Goal: Transaction & Acquisition: Purchase product/service

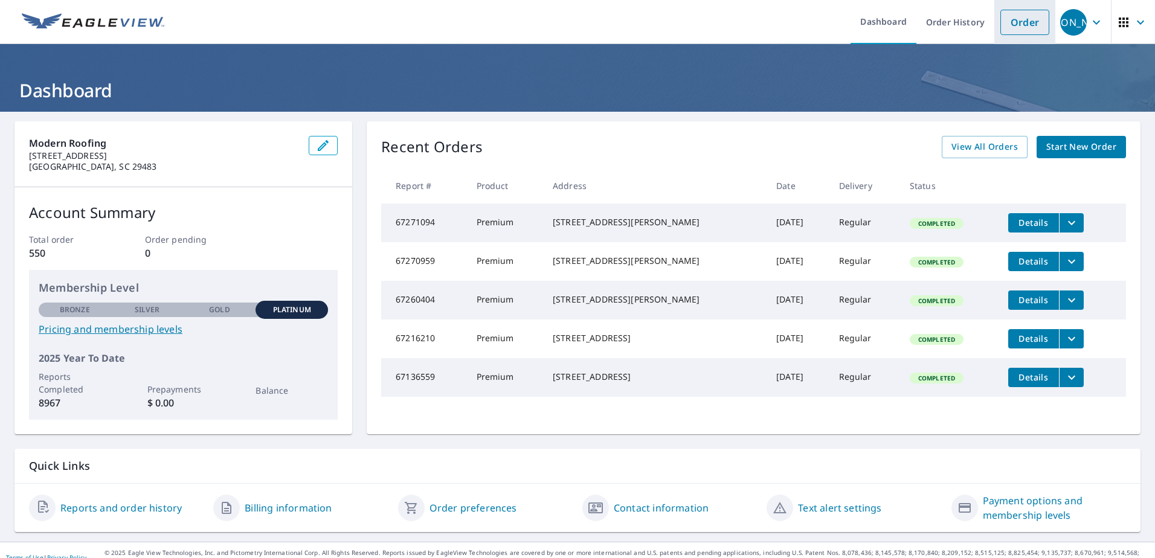
click at [1017, 19] on link "Order" at bounding box center [1025, 22] width 49 height 25
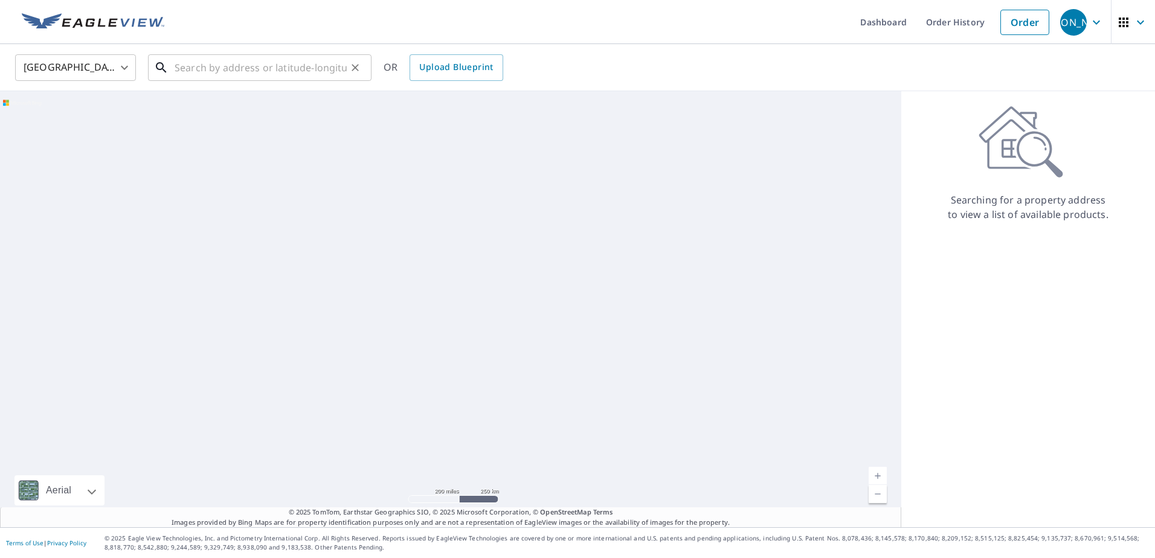
click at [263, 72] on input "text" at bounding box center [261, 68] width 172 height 34
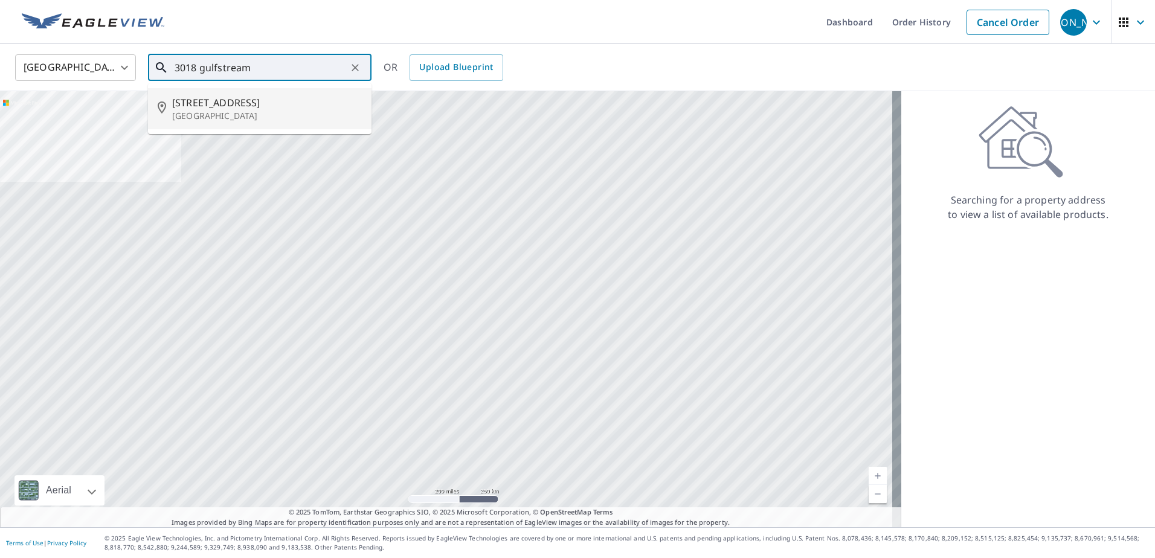
click at [229, 105] on span "[STREET_ADDRESS]" at bounding box center [267, 102] width 190 height 15
type input "[STREET_ADDRESS]"
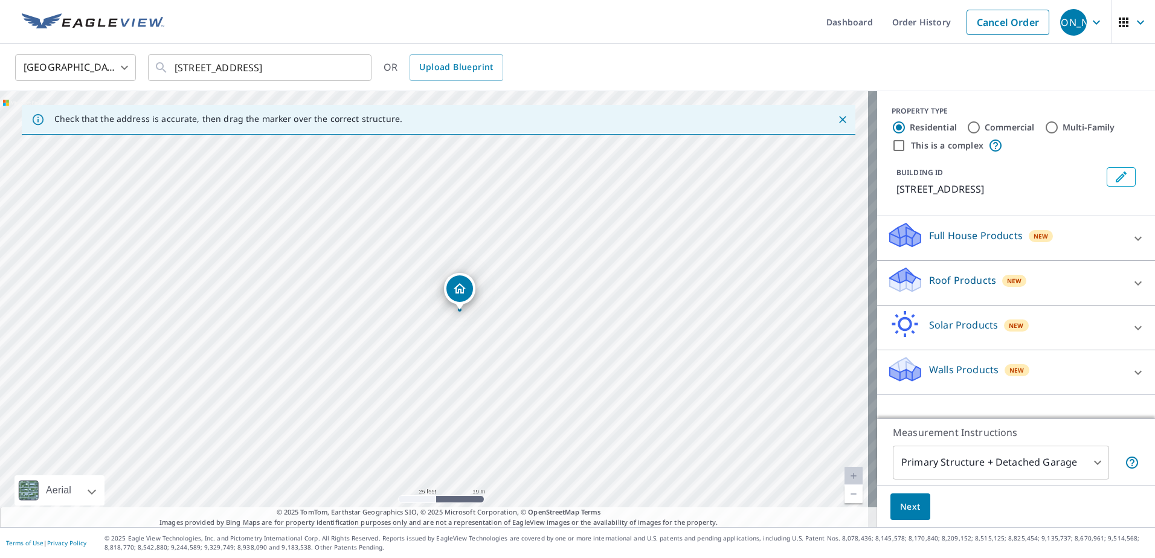
drag, startPoint x: 435, startPoint y: 282, endPoint x: 461, endPoint y: 285, distance: 25.6
click at [979, 273] on p "Roof Products" at bounding box center [962, 280] width 67 height 15
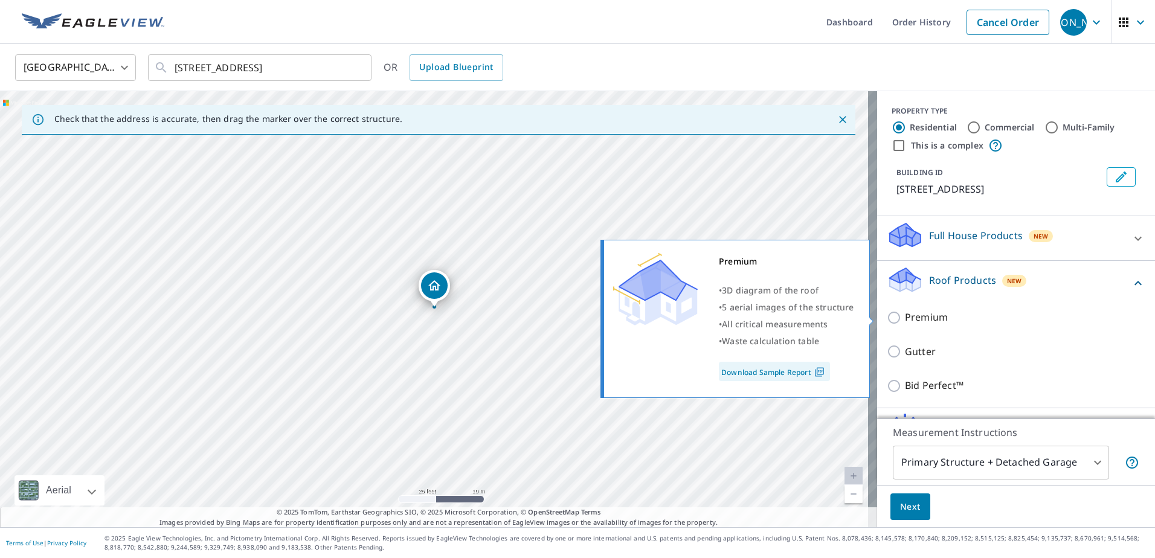
click at [890, 321] on input "Premium" at bounding box center [896, 318] width 18 height 15
checkbox input "true"
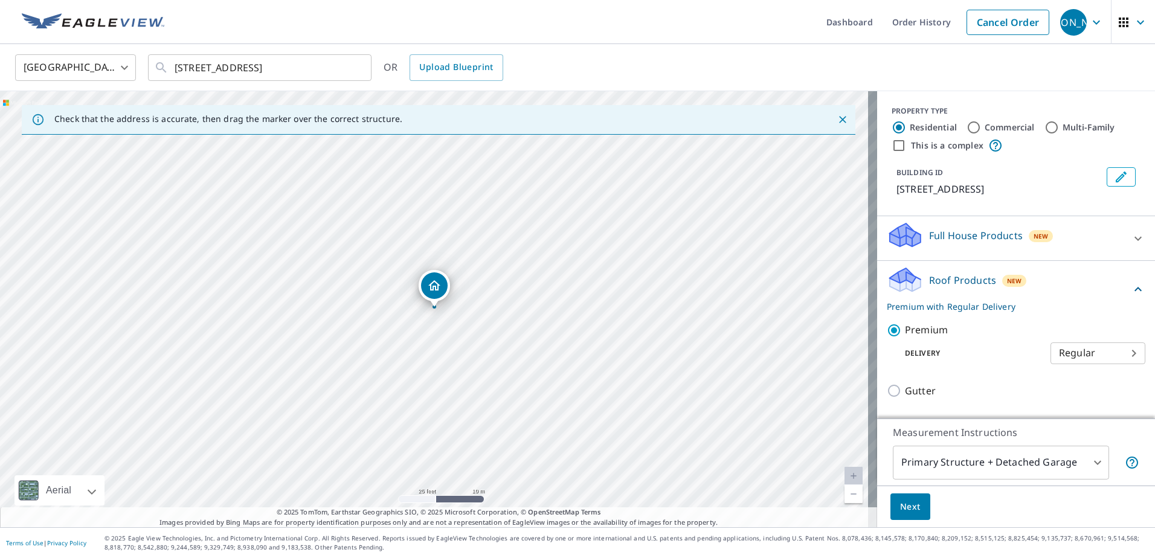
click at [903, 510] on span "Next" at bounding box center [910, 507] width 21 height 15
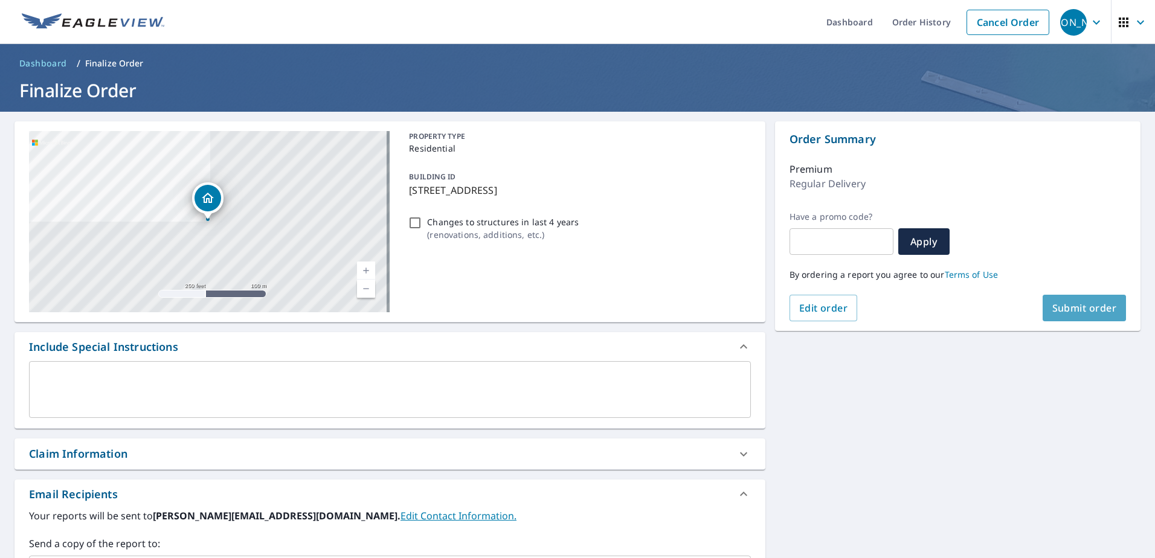
click at [1066, 312] on span "Submit order" at bounding box center [1085, 308] width 65 height 13
